Goal: Navigation & Orientation: Understand site structure

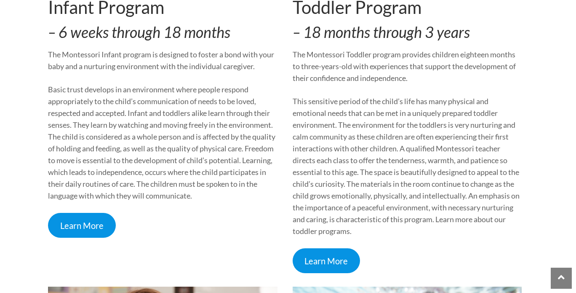
scroll to position [329, 0]
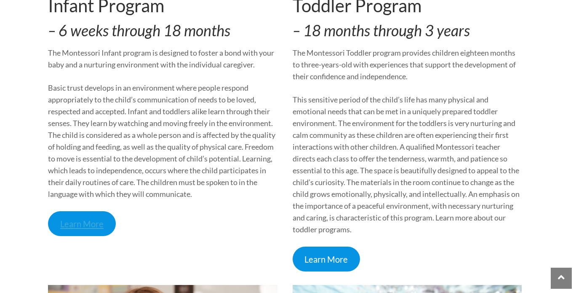
click at [80, 225] on link "Learn More" at bounding box center [82, 223] width 68 height 25
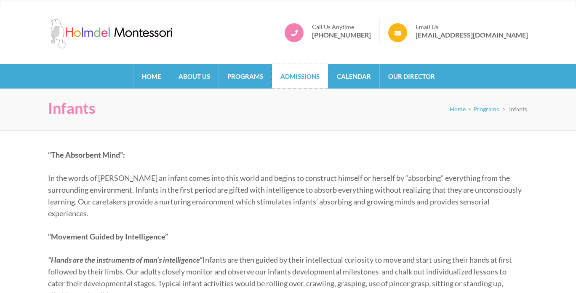
click at [289, 71] on link "Admissions" at bounding box center [300, 76] width 56 height 24
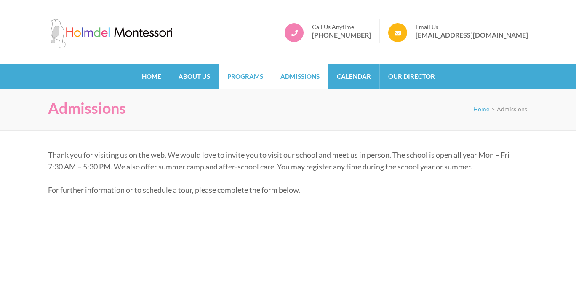
click at [245, 71] on link "Programs" at bounding box center [245, 76] width 53 height 24
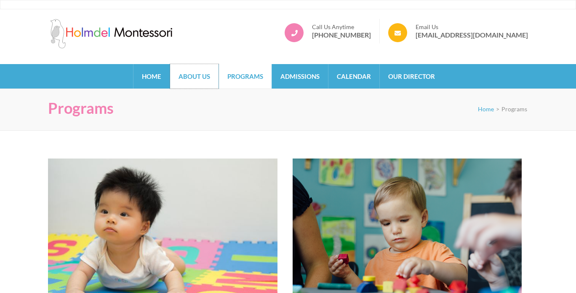
click at [200, 69] on link "About Us" at bounding box center [194, 76] width 48 height 24
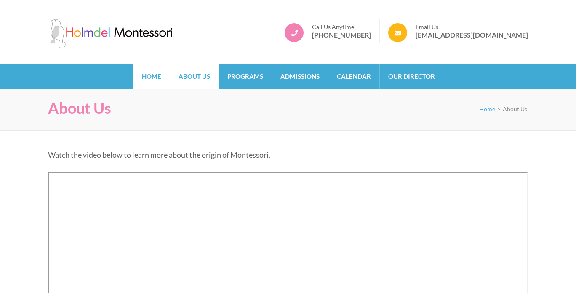
click at [160, 74] on link "Home" at bounding box center [152, 76] width 36 height 24
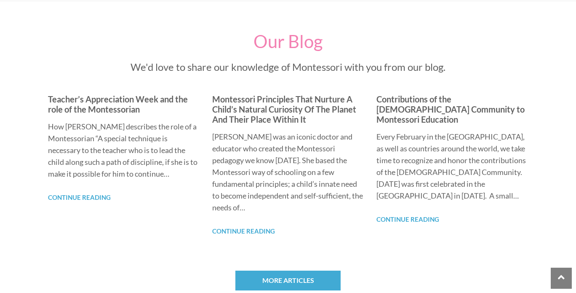
scroll to position [709, 0]
